Goal: Task Accomplishment & Management: Manage account settings

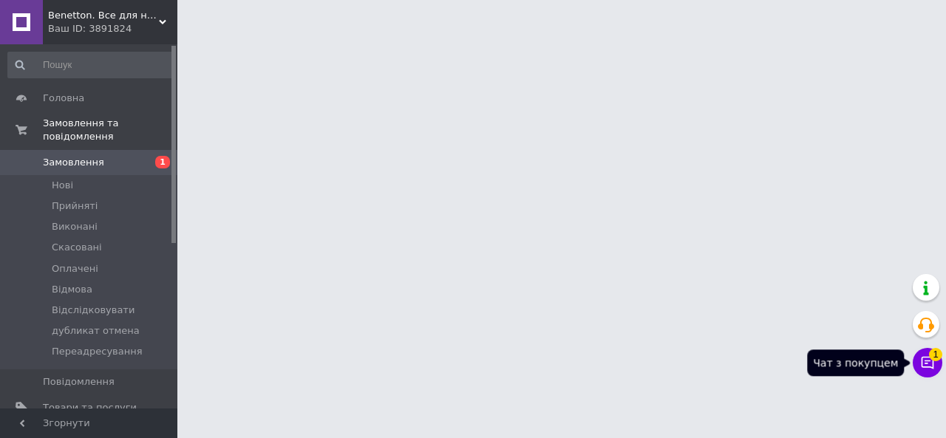
click at [924, 372] on button "Чат з покупцем 1" at bounding box center [928, 363] width 30 height 30
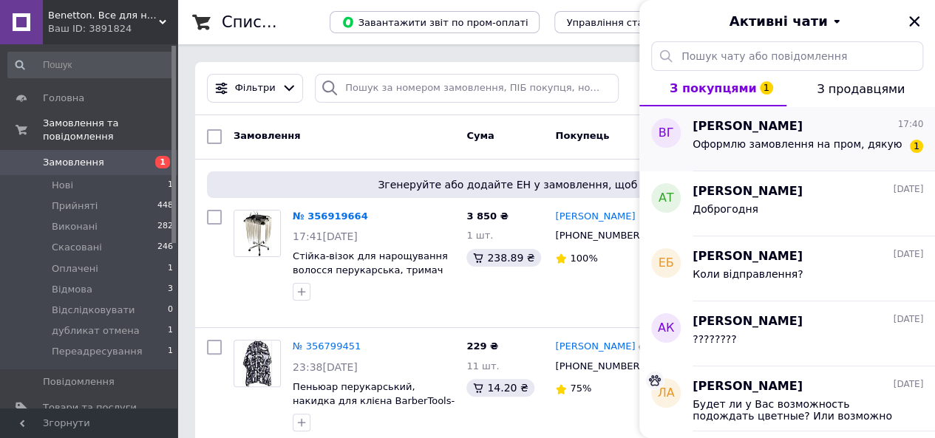
click at [754, 157] on div "Оформлю замовлення на пром, дякую" at bounding box center [797, 148] width 209 height 21
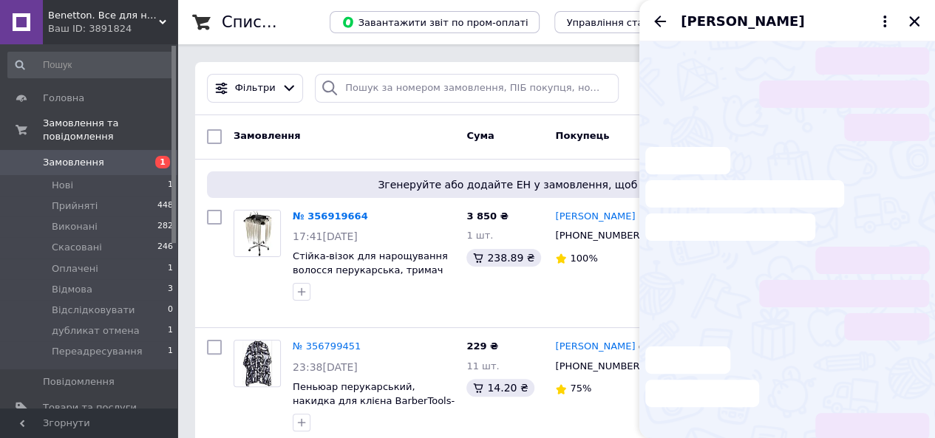
scroll to position [123, 0]
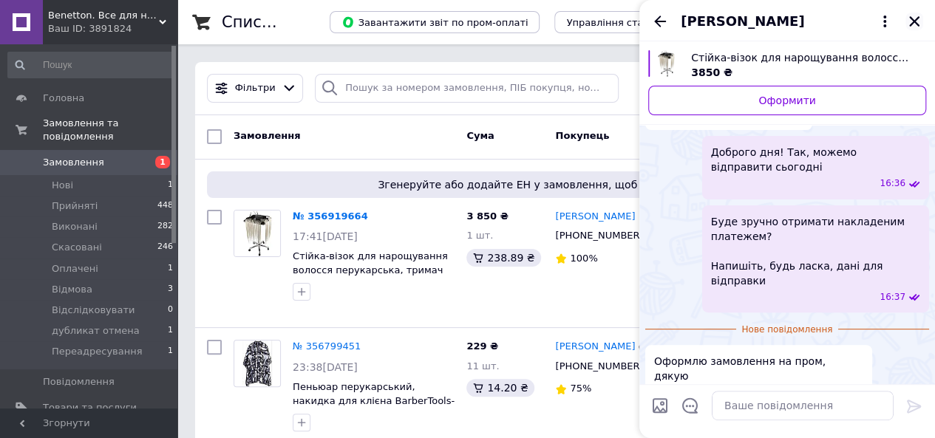
click at [912, 27] on icon "Закрити" at bounding box center [914, 21] width 13 height 13
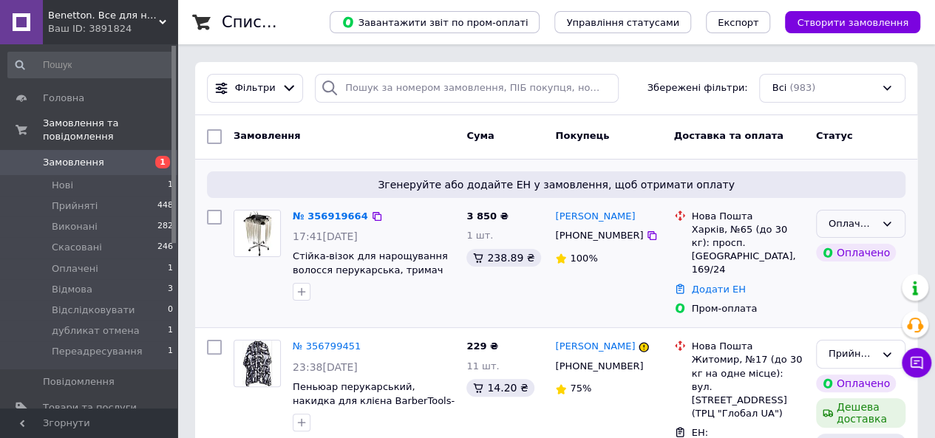
click at [896, 225] on div "Оплачено" at bounding box center [860, 224] width 89 height 29
click at [866, 248] on li "Прийнято" at bounding box center [861, 254] width 88 height 27
click at [334, 214] on link "№ 356919664" at bounding box center [327, 216] width 68 height 11
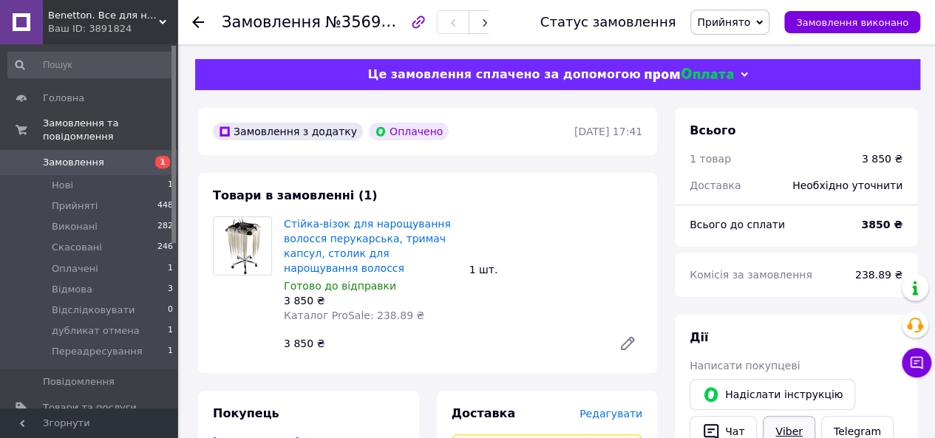
click at [794, 429] on link "Viber" at bounding box center [789, 431] width 52 height 31
click at [793, 422] on link "Viber" at bounding box center [789, 431] width 52 height 31
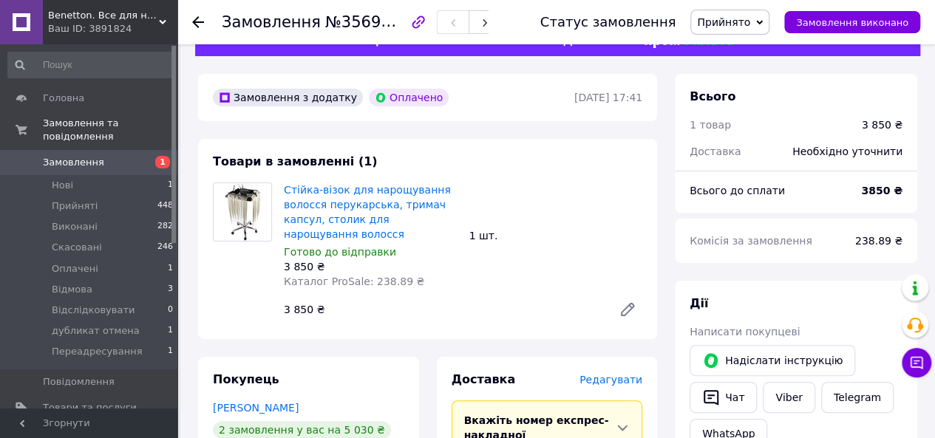
scroll to position [19, 0]
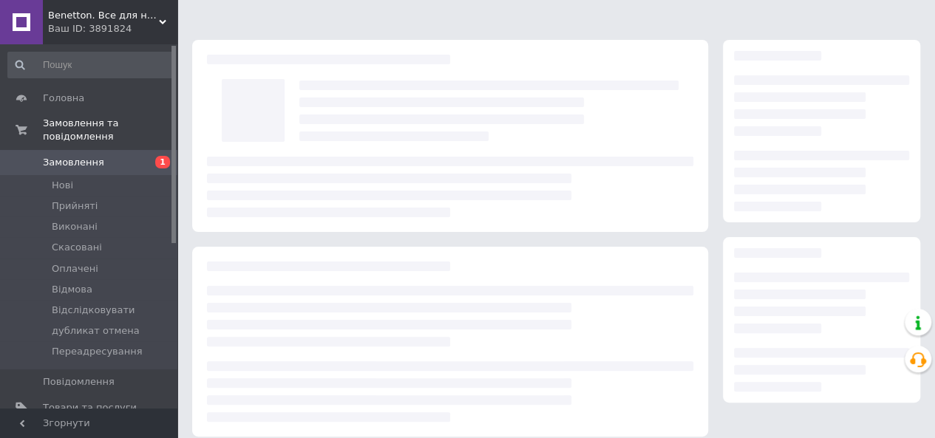
scroll to position [19, 0]
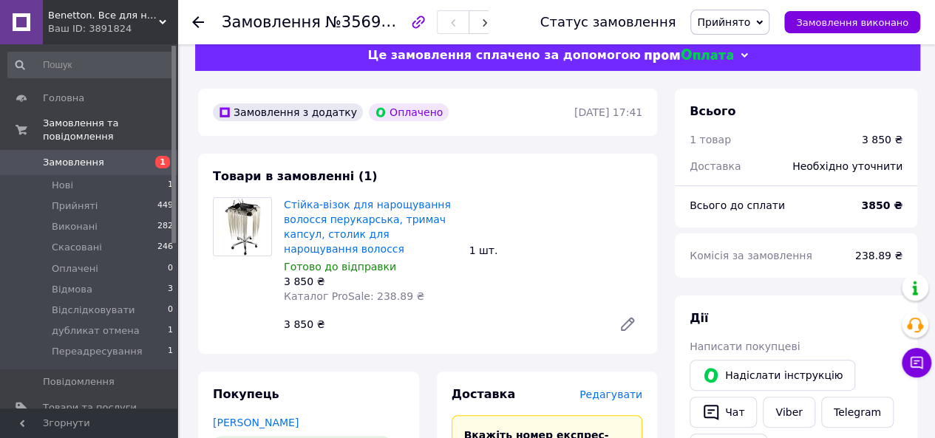
click at [198, 24] on icon at bounding box center [198, 22] width 12 height 12
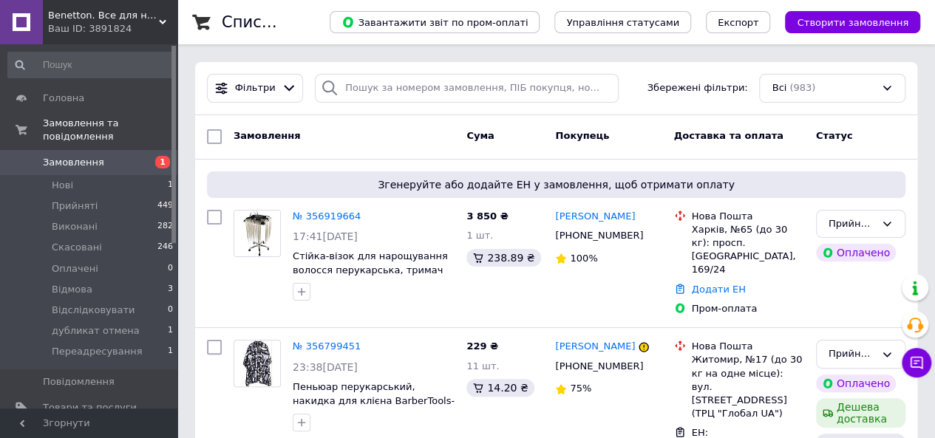
click at [133, 24] on div "Ваш ID: 3891824" at bounding box center [112, 28] width 129 height 13
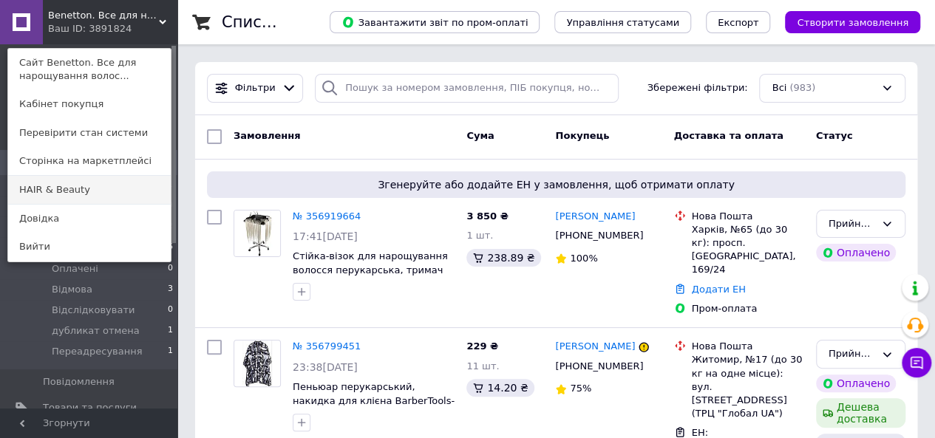
click at [55, 186] on link "HAIR & Beauty" at bounding box center [89, 190] width 163 height 28
